Goal: Information Seeking & Learning: Check status

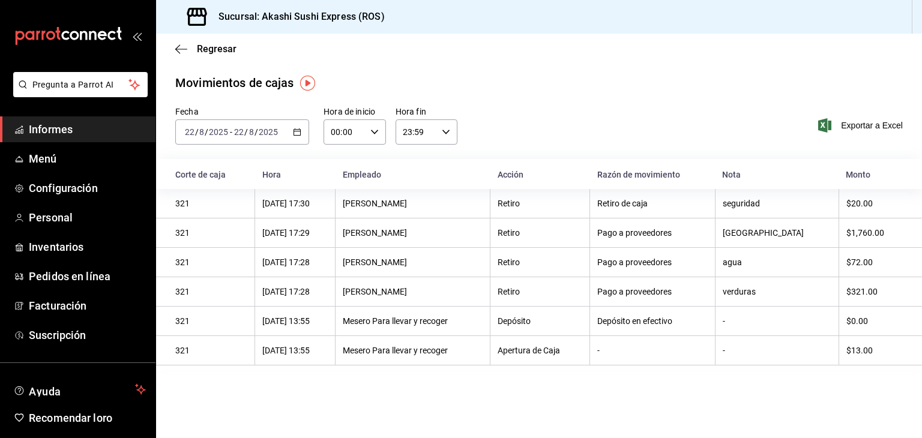
click at [50, 138] on link "Informes" at bounding box center [78, 130] width 156 height 26
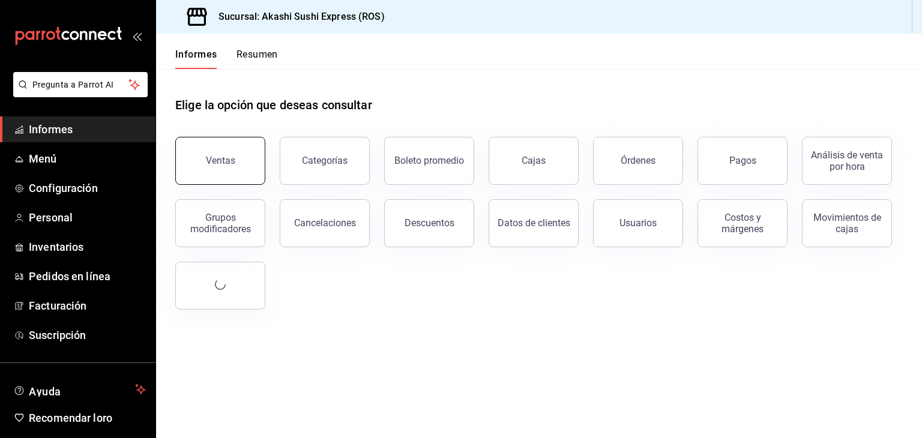
click at [235, 176] on button "Ventas" at bounding box center [220, 161] width 90 height 48
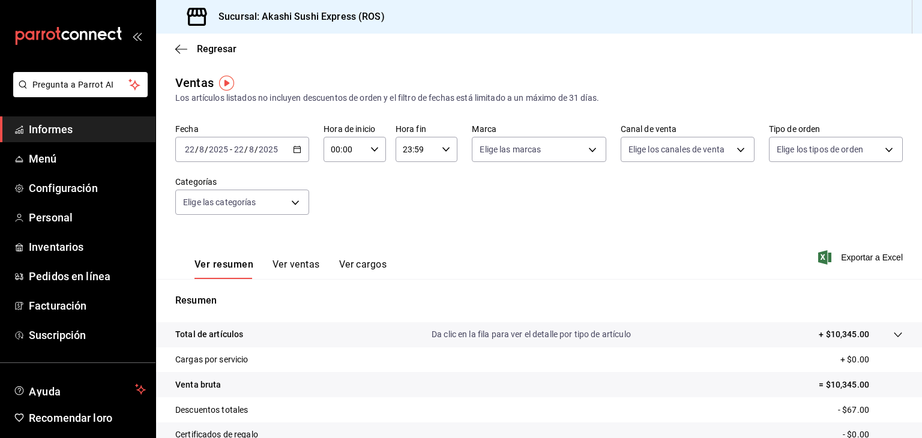
click at [82, 131] on span "Informes" at bounding box center [87, 129] width 117 height 16
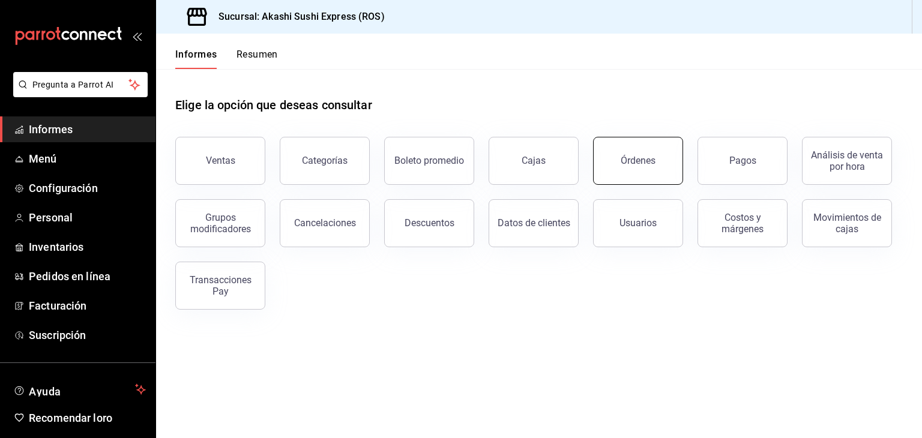
click at [642, 166] on button "Órdenes" at bounding box center [638, 161] width 90 height 48
